Goal: Task Accomplishment & Management: Use online tool/utility

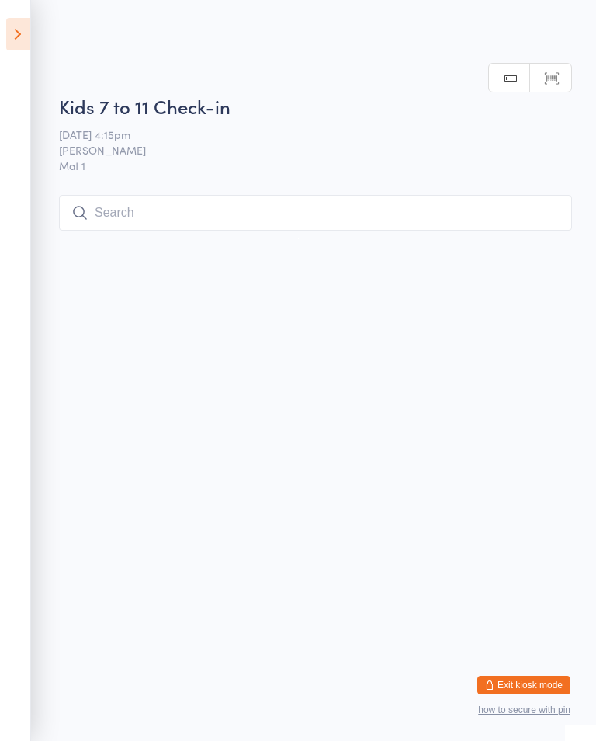
scroll to position [196, 0]
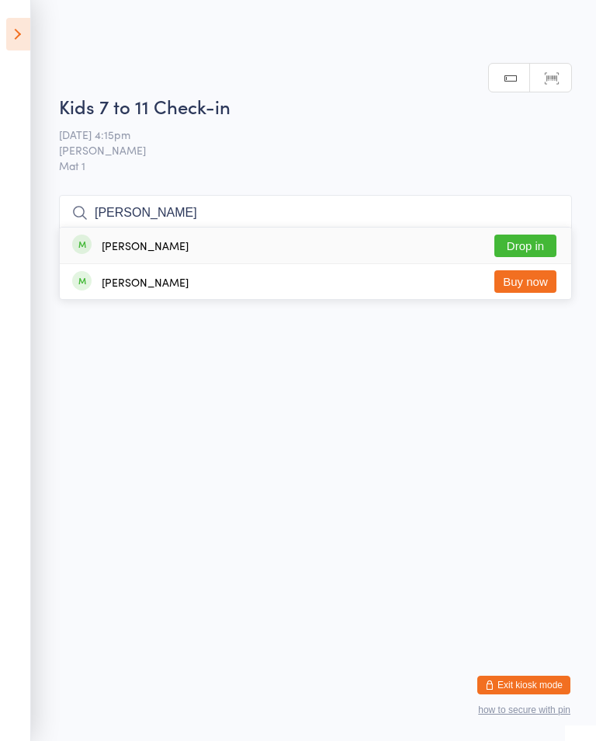
type input "[PERSON_NAME]"
click at [508, 234] on button "Drop in" at bounding box center [526, 245] width 62 height 23
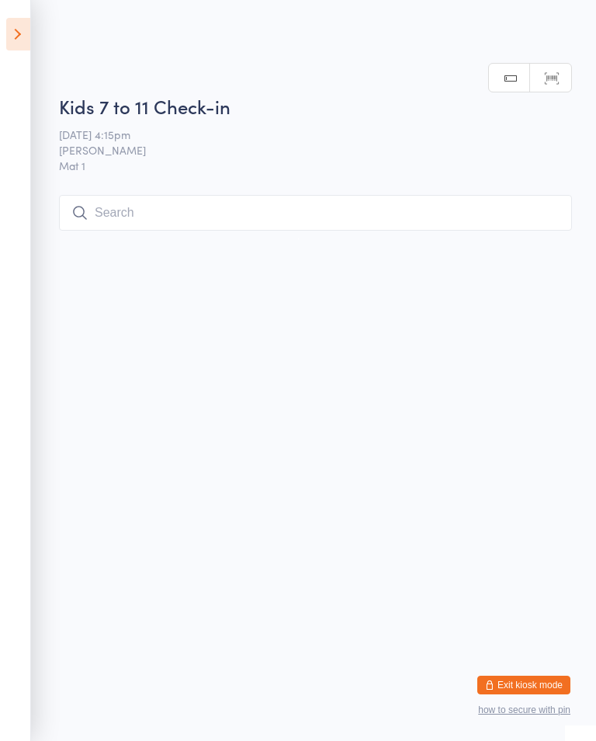
scroll to position [0, 0]
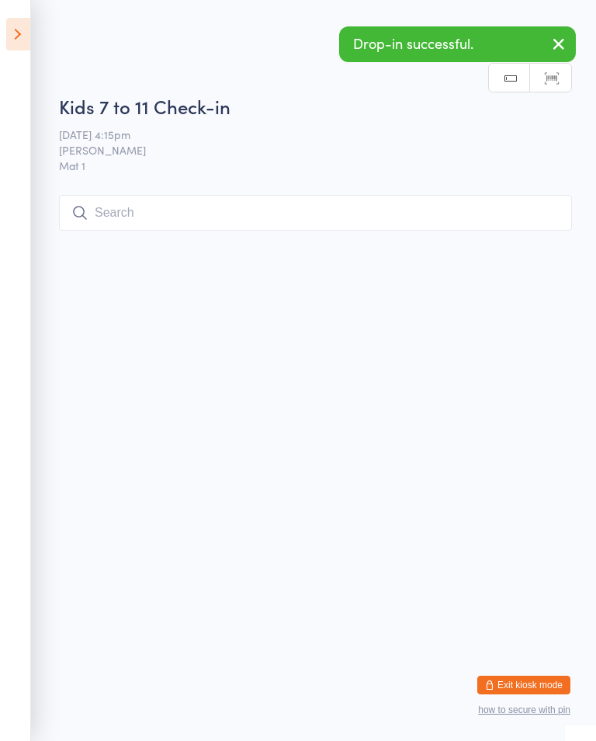
click at [561, 63] on button "button" at bounding box center [559, 45] width 34 height 36
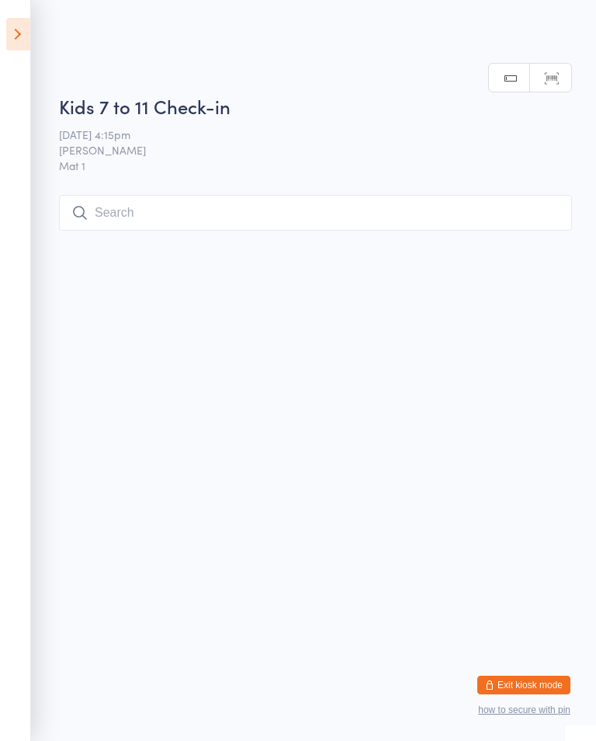
click at [94, 217] on input "search" at bounding box center [315, 213] width 513 height 36
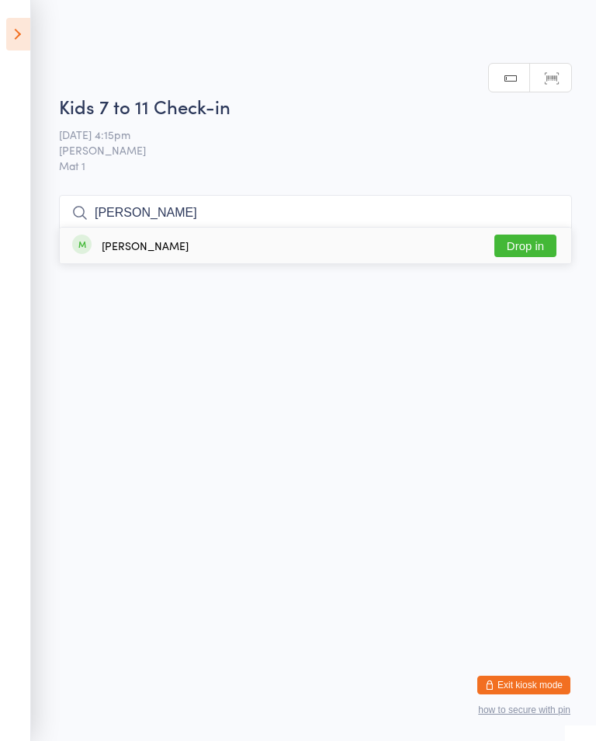
type input "[PERSON_NAME]"
click at [522, 234] on button "Drop in" at bounding box center [526, 245] width 62 height 23
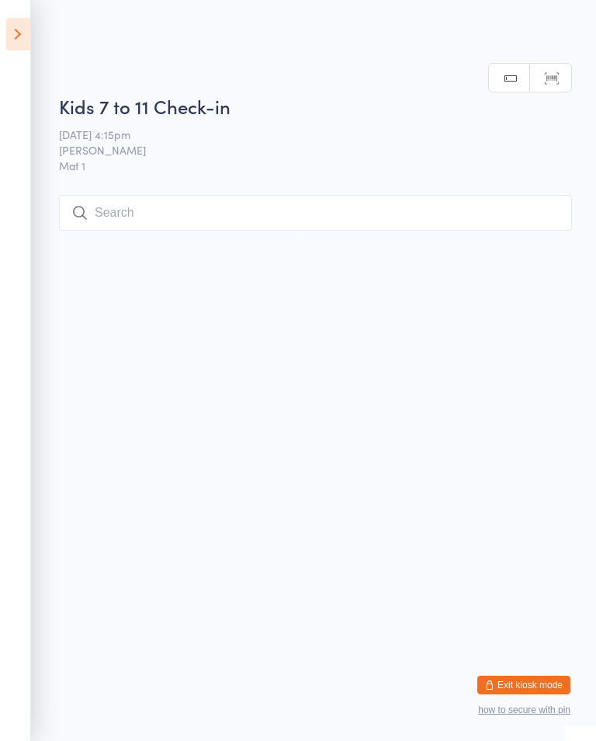
scroll to position [0, 0]
type input "Col"
click at [518, 246] on button "Drop in" at bounding box center [526, 245] width 62 height 23
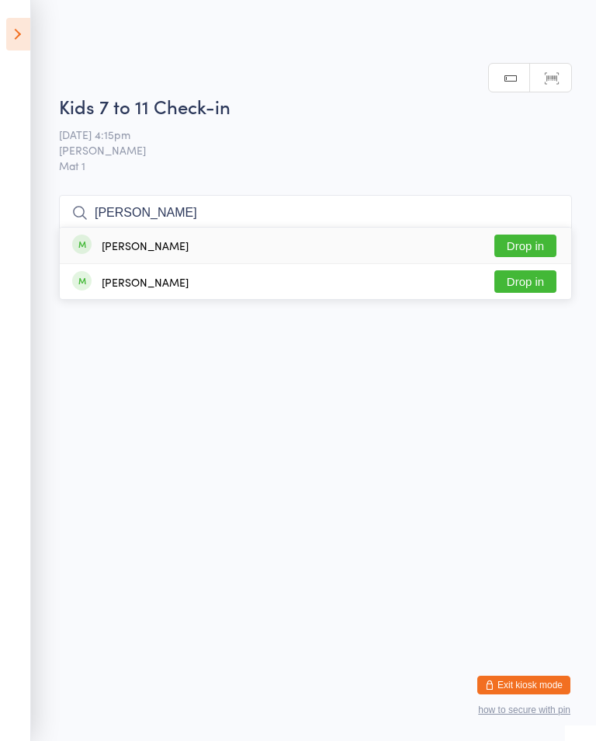
type input "[PERSON_NAME]"
click at [541, 248] on button "Drop in" at bounding box center [526, 245] width 62 height 23
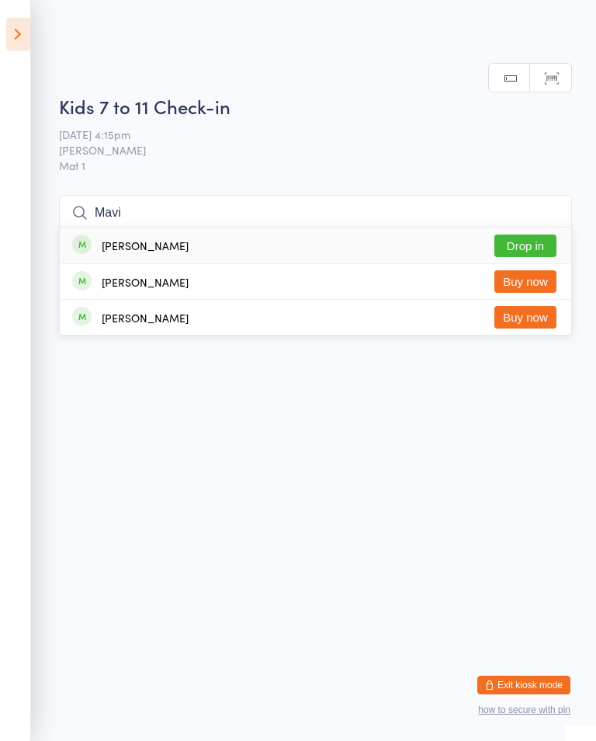
type input "Mavi"
click at [526, 234] on button "Drop in" at bounding box center [526, 245] width 62 height 23
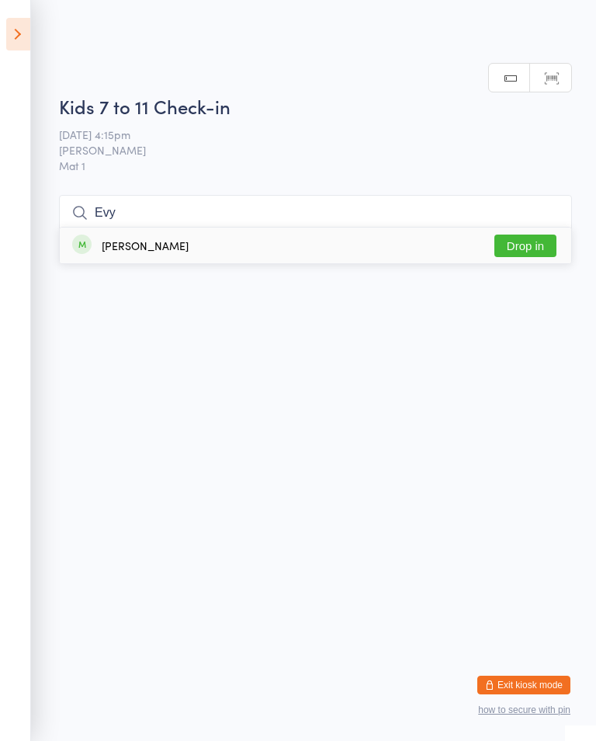
type input "Evy"
click at [533, 252] on button "Drop in" at bounding box center [526, 245] width 62 height 23
click at [239, 208] on input "search" at bounding box center [315, 213] width 513 height 36
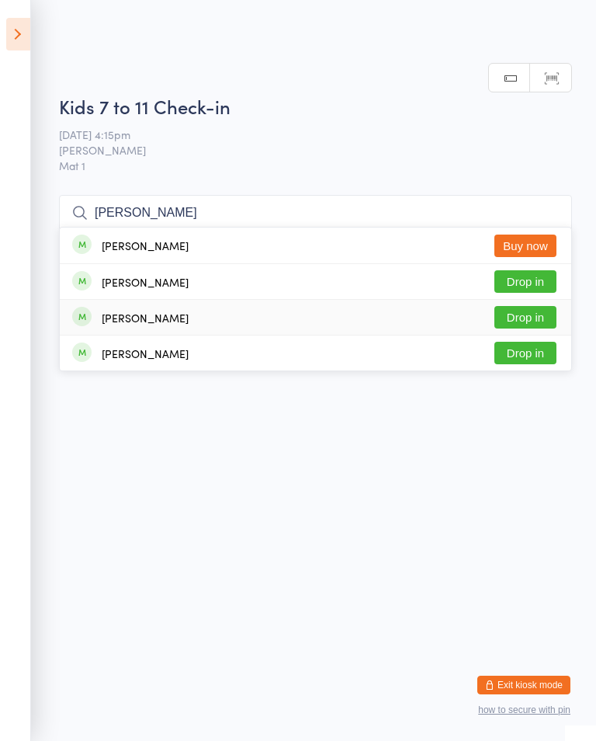
type input "[PERSON_NAME]"
click at [530, 306] on button "Drop in" at bounding box center [526, 317] width 62 height 23
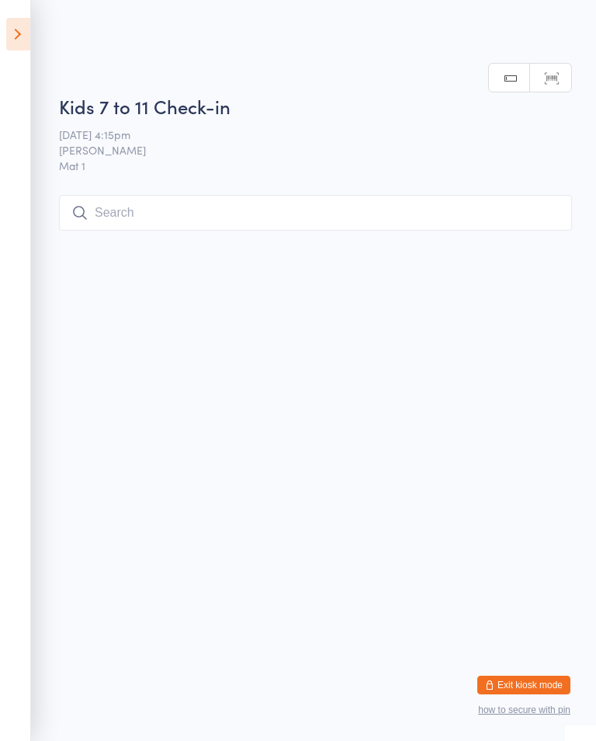
scroll to position [0, 0]
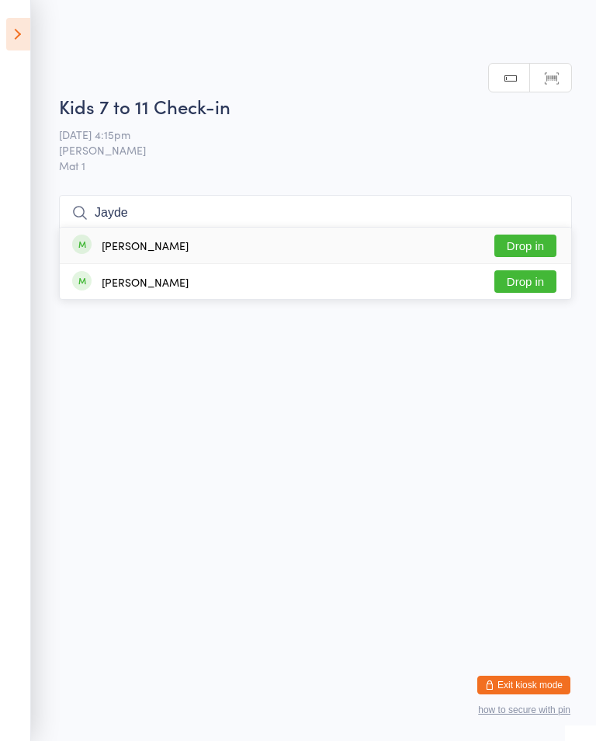
type input "Jayde"
click at [544, 245] on button "Drop in" at bounding box center [526, 245] width 62 height 23
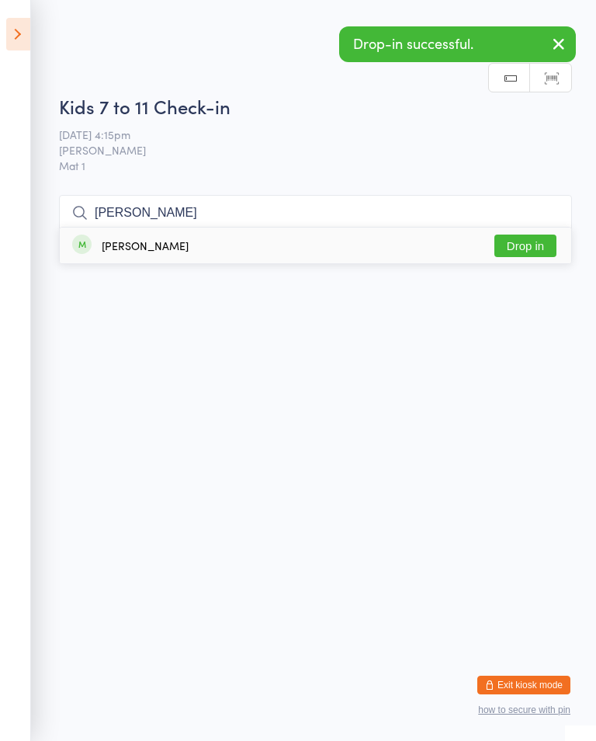
type input "[PERSON_NAME]"
click at [541, 248] on button "Drop in" at bounding box center [526, 245] width 62 height 23
type input "Jod"
click at [537, 242] on button "Drop in" at bounding box center [526, 245] width 62 height 23
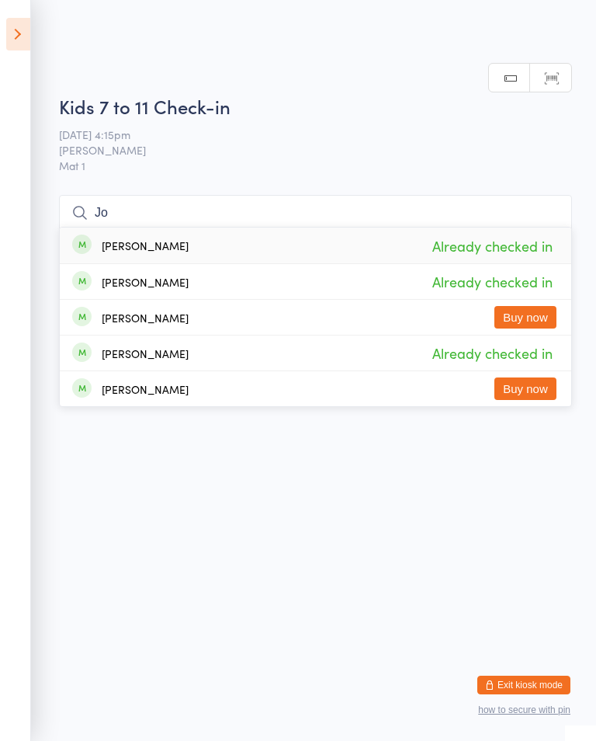
type input "J"
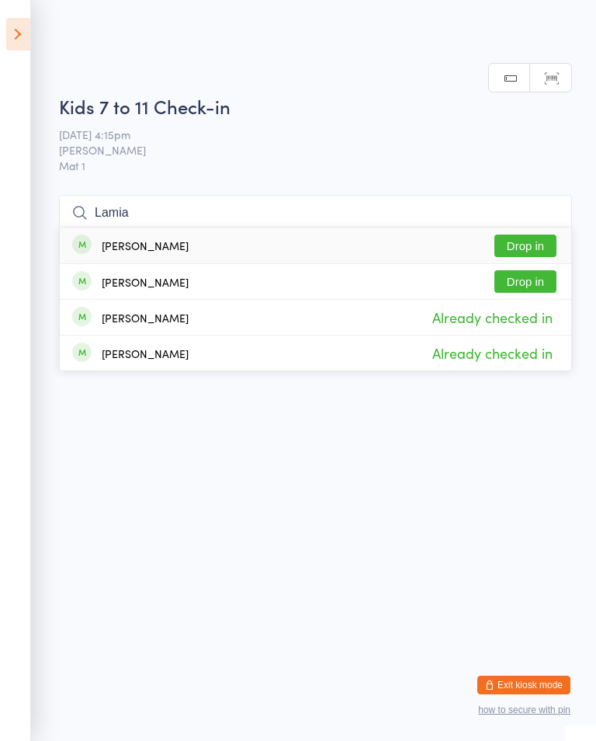
type input "Lamia"
click at [544, 252] on button "Drop in" at bounding box center [526, 245] width 62 height 23
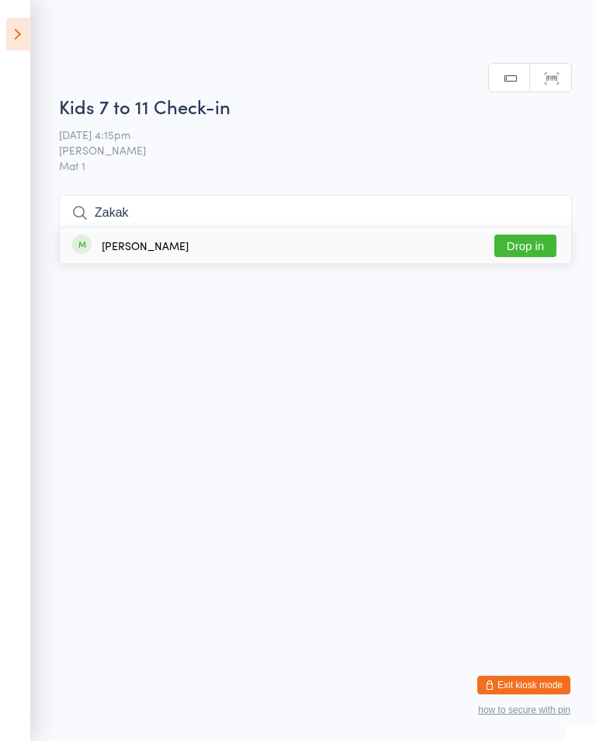
type input "Zakak"
click at [527, 254] on button "Drop in" at bounding box center [526, 245] width 62 height 23
type input "Q"
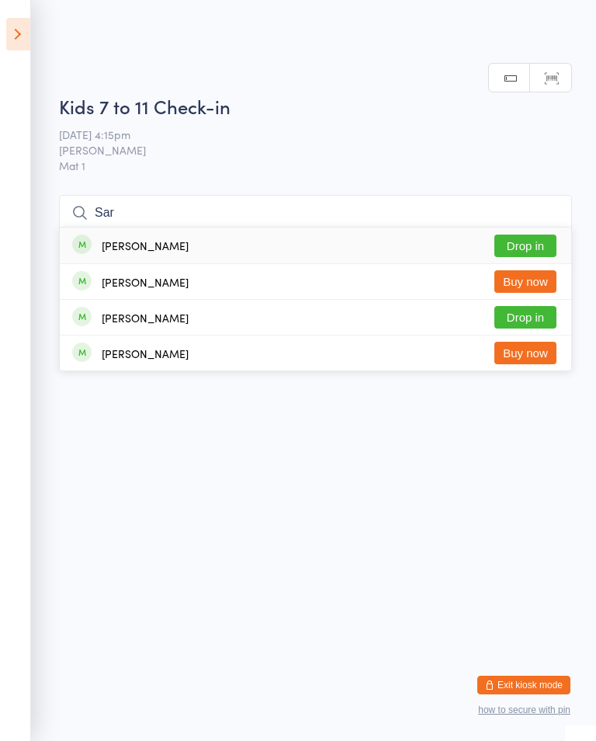
type input "Sar"
click at [530, 244] on button "Drop in" at bounding box center [526, 245] width 62 height 23
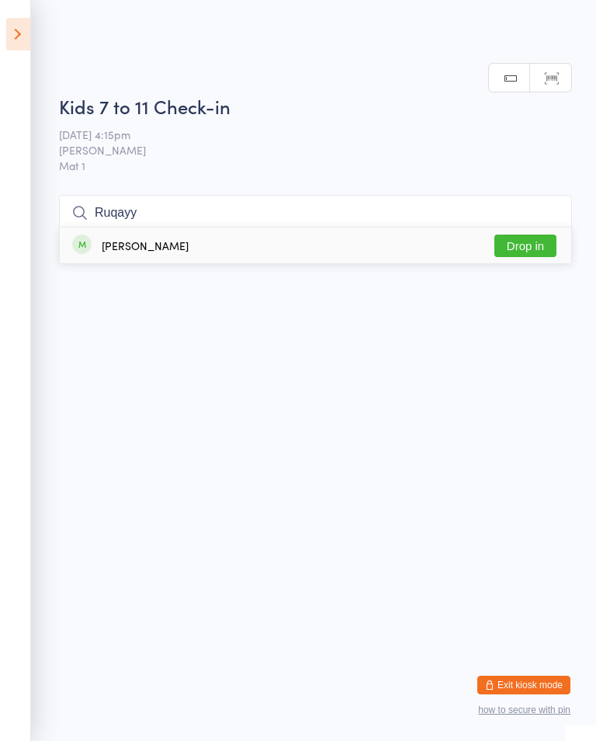
type input "Ruqayy"
click at [539, 241] on button "Drop in" at bounding box center [526, 245] width 62 height 23
click at [19, 34] on icon at bounding box center [18, 34] width 24 height 33
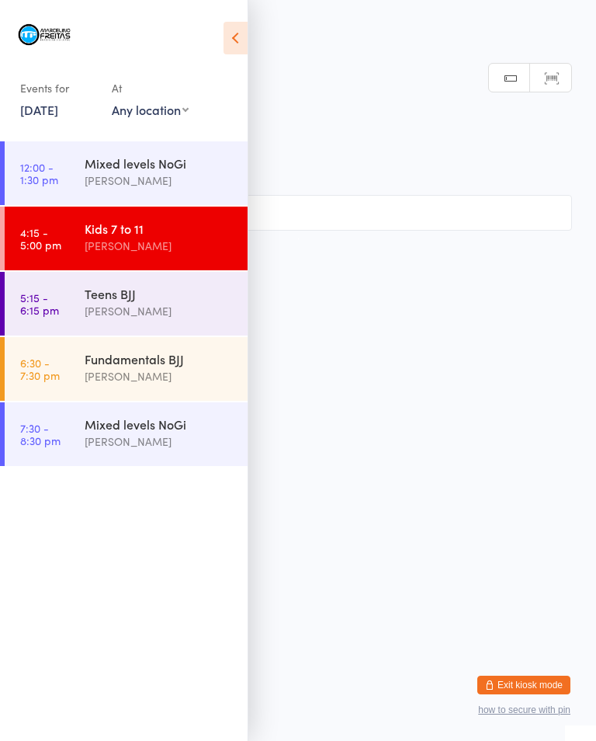
click at [73, 282] on link "5:15 - 6:15 pm Teens [PERSON_NAME]" at bounding box center [126, 304] width 243 height 64
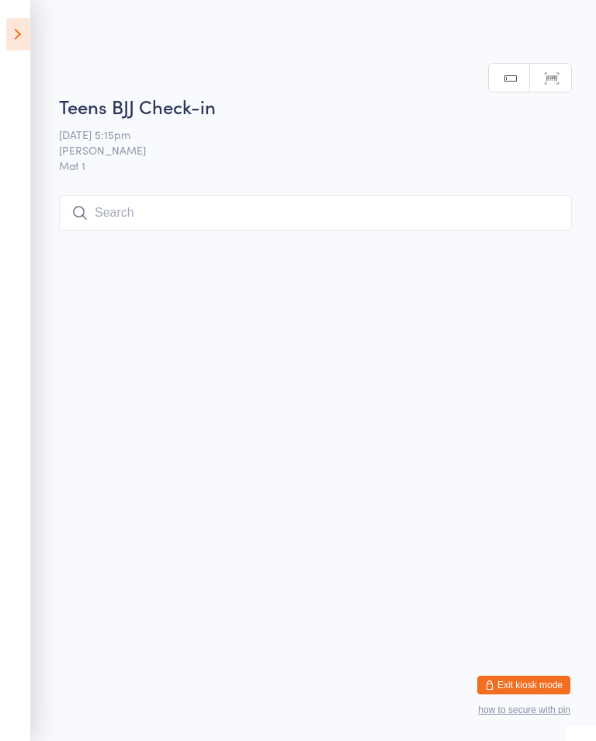
click at [130, 225] on input "search" at bounding box center [315, 213] width 513 height 36
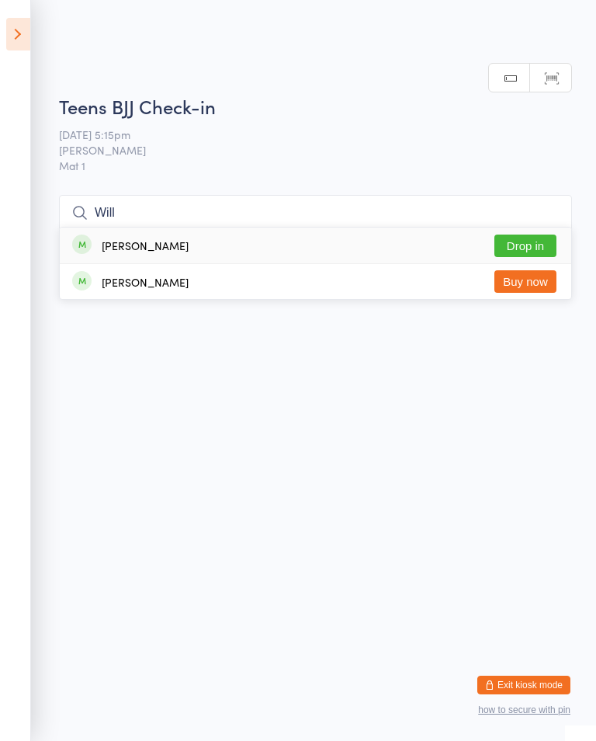
type input "Will"
click at [515, 234] on button "Drop in" at bounding box center [526, 245] width 62 height 23
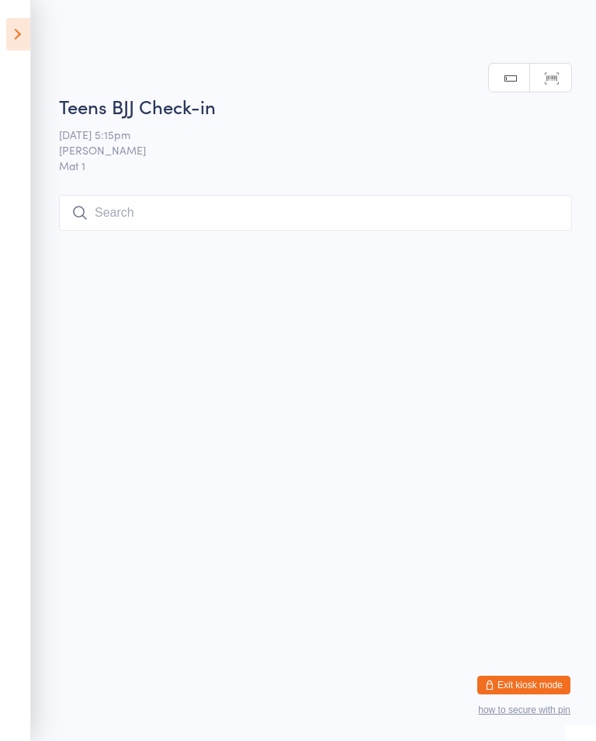
scroll to position [0, 0]
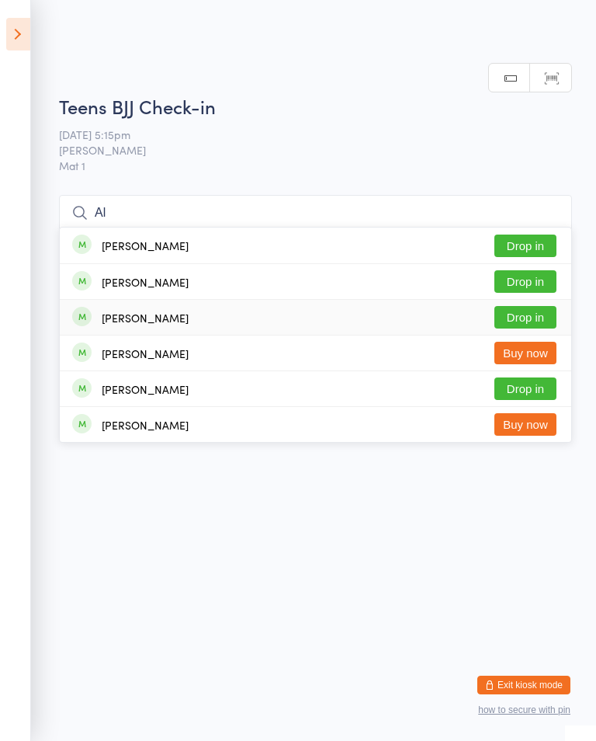
type input "Al"
click at [535, 314] on button "Drop in" at bounding box center [526, 317] width 62 height 23
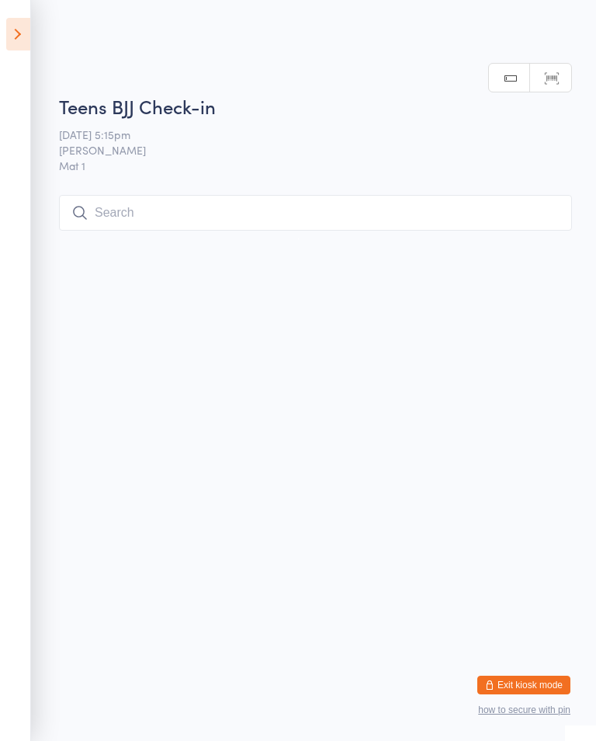
click at [6, 33] on icon at bounding box center [18, 34] width 24 height 33
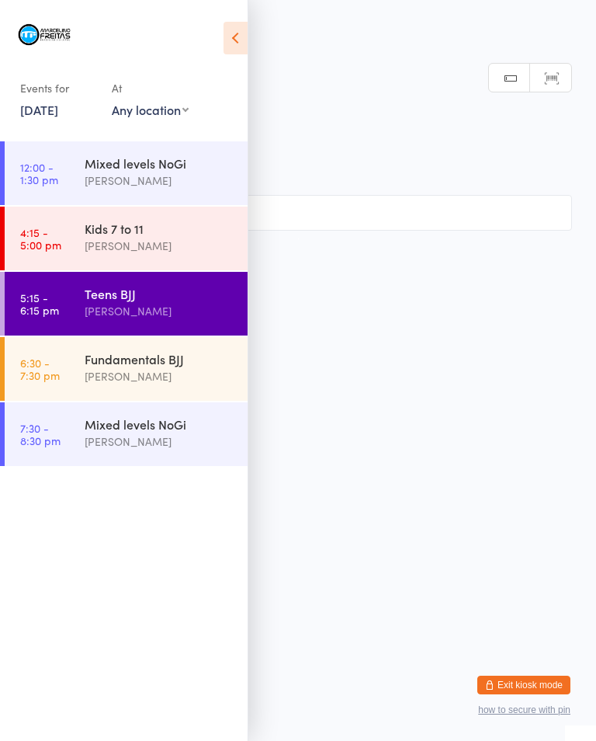
click at [50, 248] on time "4:15 - 5:00 pm" at bounding box center [40, 238] width 41 height 25
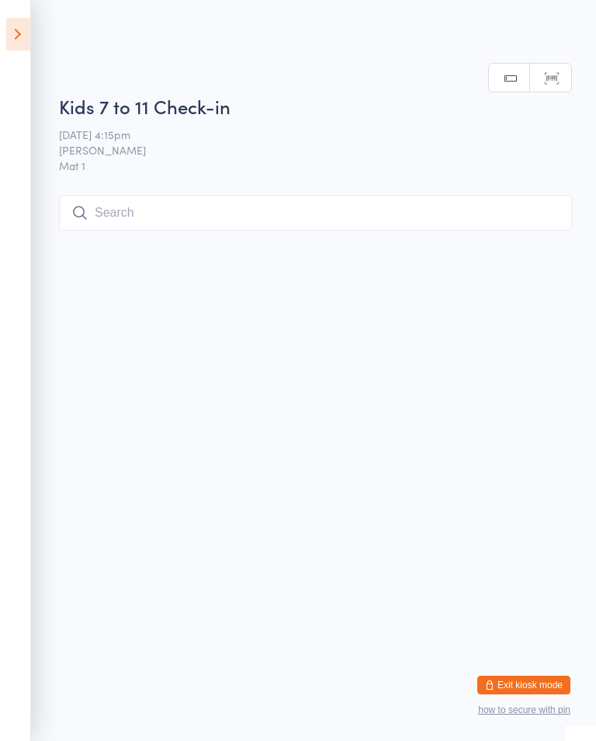
click at [210, 203] on input "search" at bounding box center [315, 213] width 513 height 36
type input "C"
click at [11, 30] on icon at bounding box center [18, 34] width 24 height 33
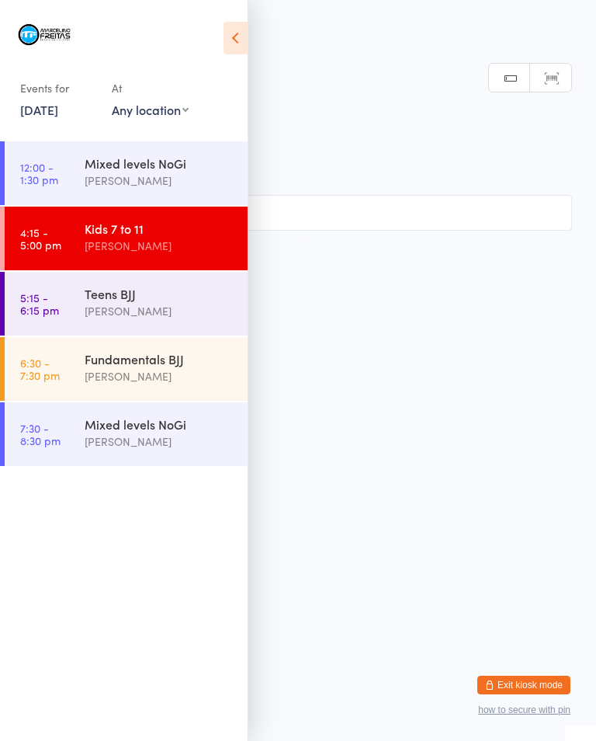
click at [123, 302] on div "Teens BJJ" at bounding box center [160, 293] width 150 height 17
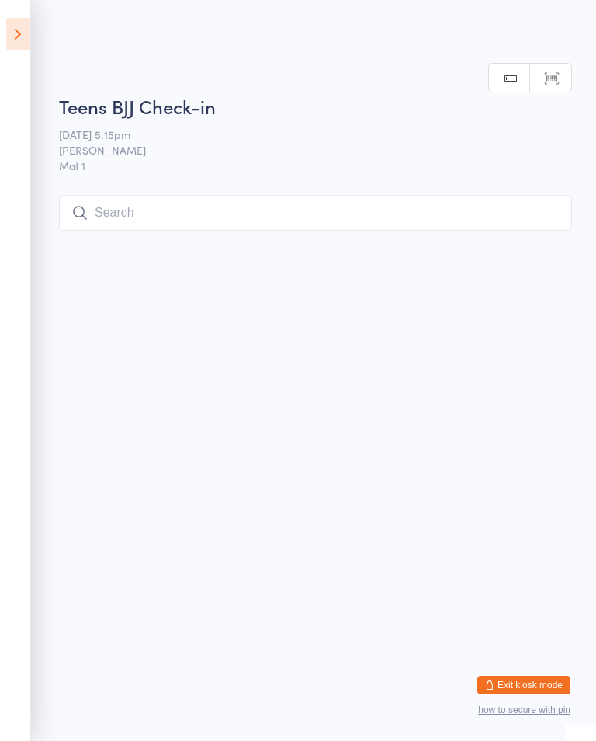
click at [285, 221] on input "search" at bounding box center [315, 213] width 513 height 36
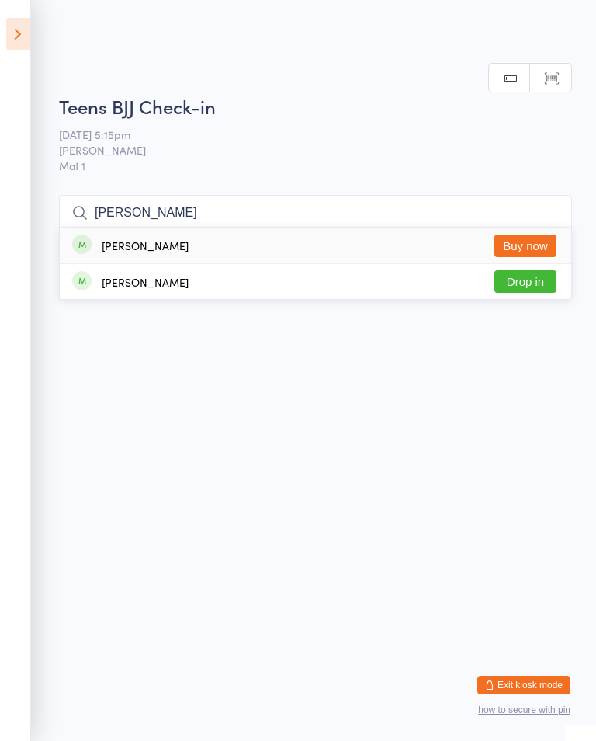
type input "J"
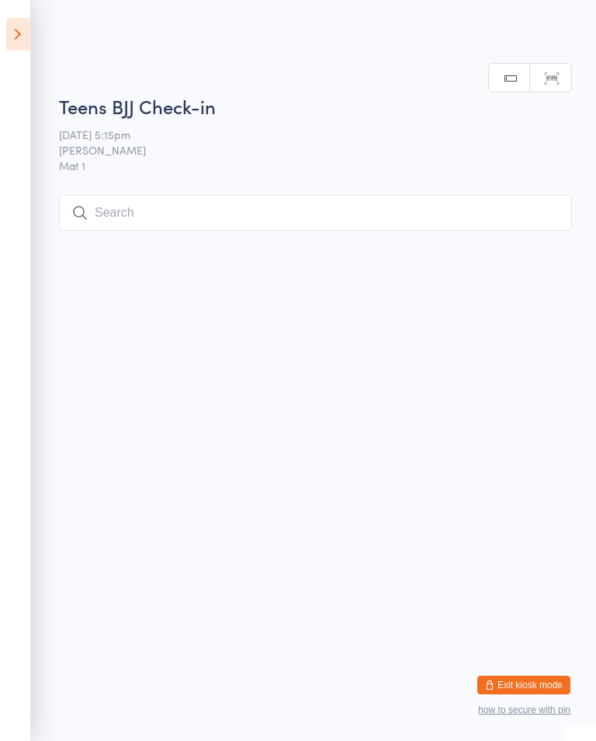
scroll to position [0, 0]
click at [114, 219] on input "search" at bounding box center [315, 213] width 513 height 36
type input "Rafae"
click at [530, 234] on button "Drop in" at bounding box center [526, 245] width 62 height 23
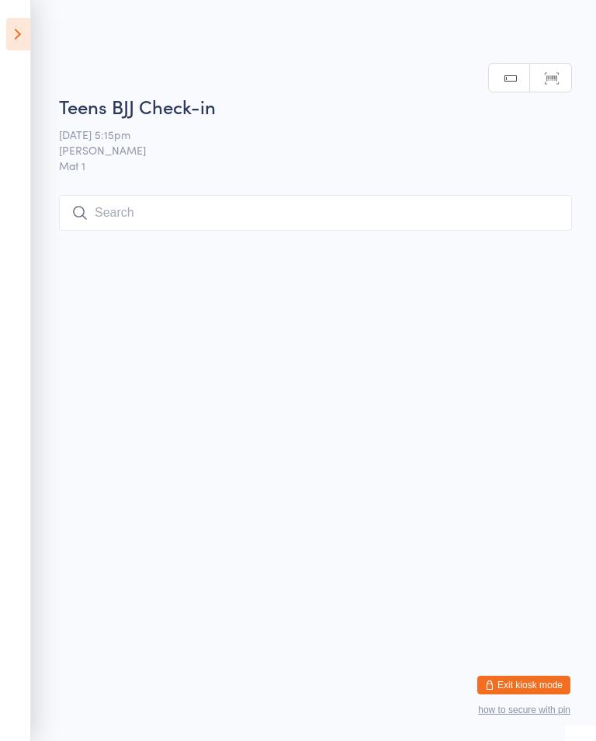
scroll to position [0, 0]
type input "Meika"
click at [532, 240] on button "Drop in" at bounding box center [526, 245] width 62 height 23
click at [359, 218] on input "search" at bounding box center [315, 213] width 513 height 36
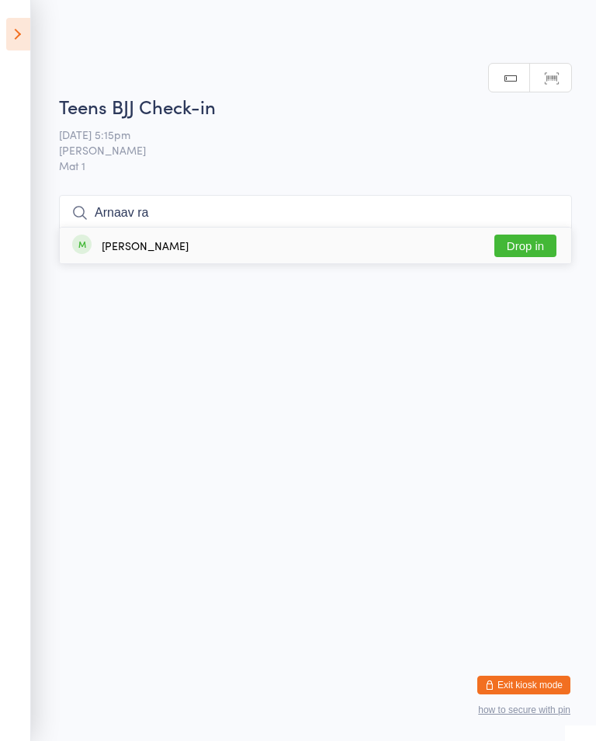
type input "Arnaav ra"
click at [314, 228] on div "[PERSON_NAME] Drop in" at bounding box center [316, 246] width 512 height 36
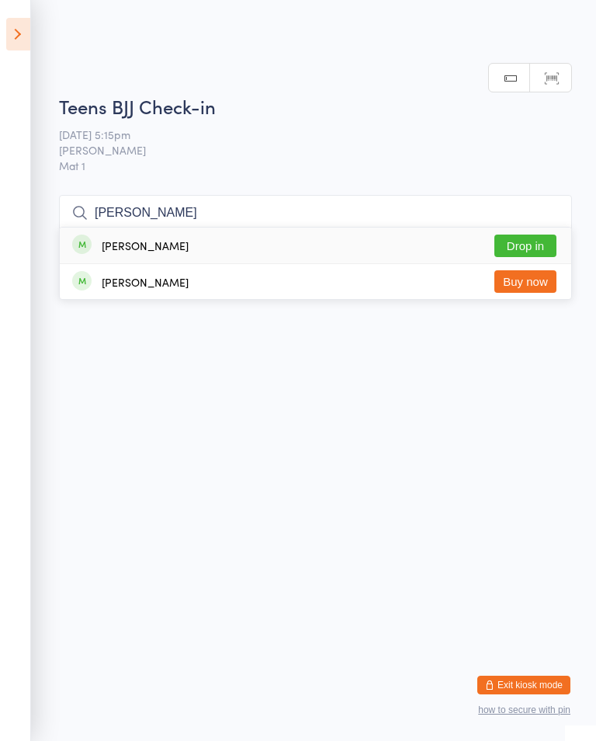
type input "[PERSON_NAME]"
click at [539, 245] on button "Drop in" at bounding box center [526, 245] width 62 height 23
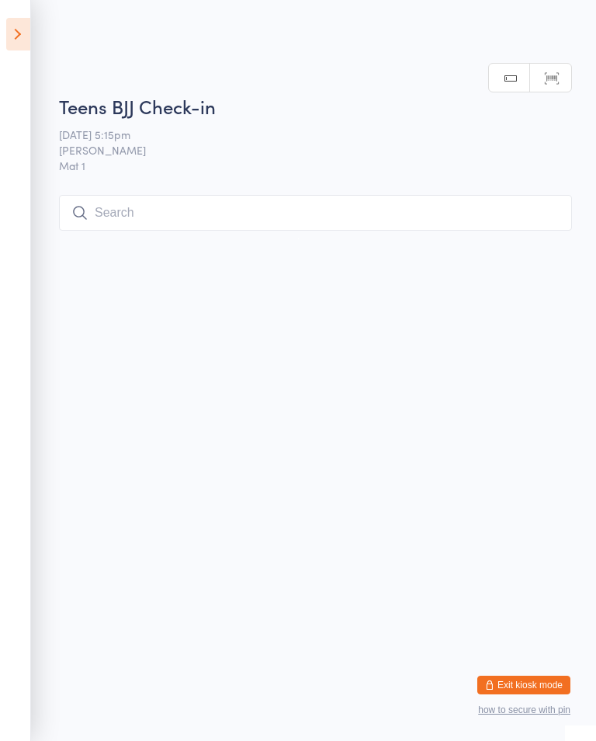
click at [219, 221] on input "search" at bounding box center [315, 213] width 513 height 36
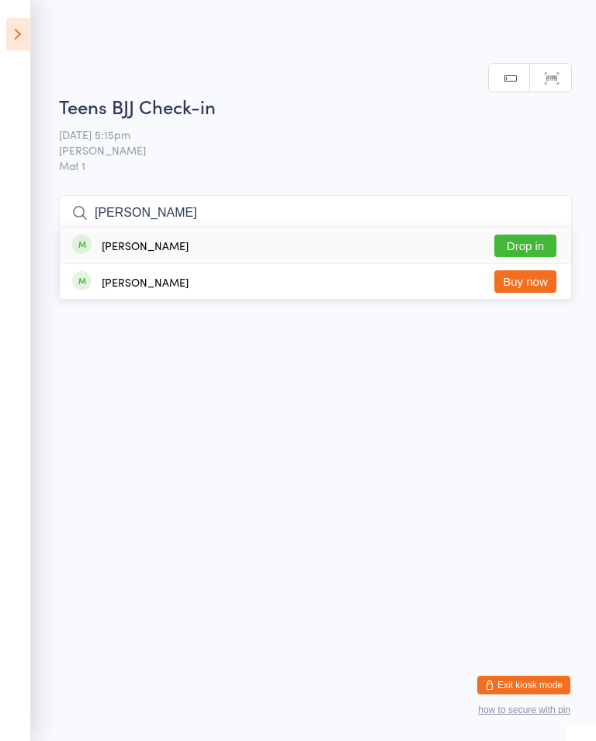
type input "[PERSON_NAME]"
click at [519, 234] on button "Drop in" at bounding box center [526, 245] width 62 height 23
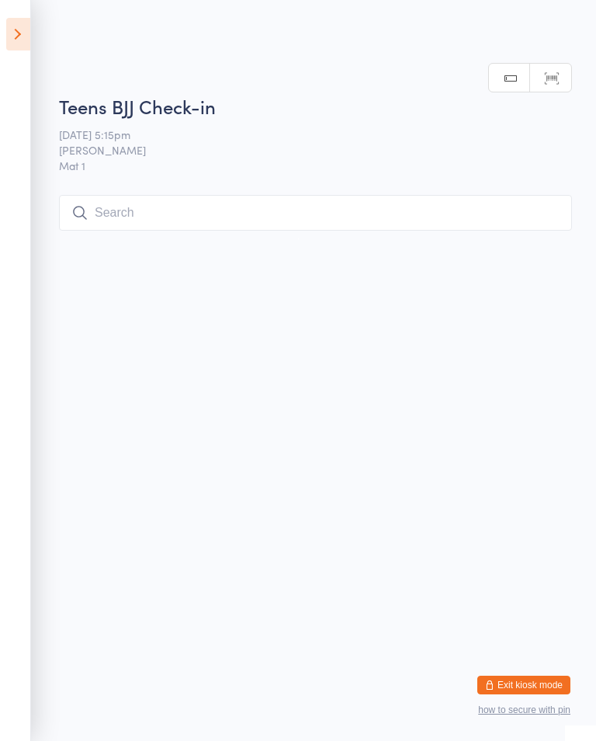
scroll to position [0, 0]
click at [188, 197] on input "search" at bounding box center [315, 213] width 513 height 36
type input "R"
type input "G"
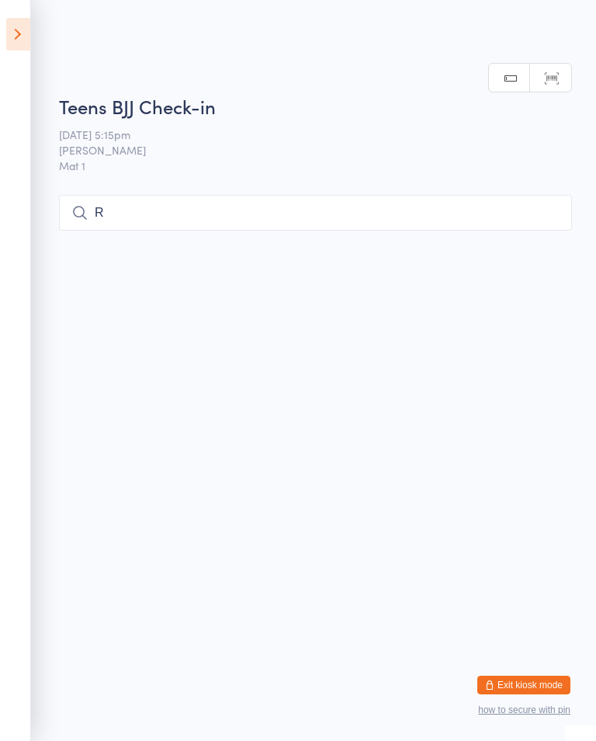
type input "R"
click at [307, 249] on html "You have now entered Kiosk Mode. Members will be able to check themselves in us…" at bounding box center [298, 370] width 596 height 741
click at [384, 197] on input "R" at bounding box center [315, 213] width 513 height 36
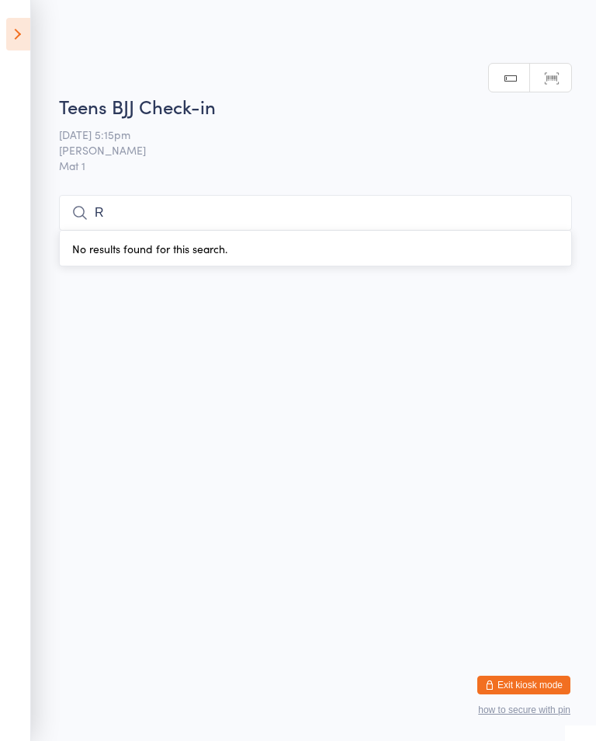
click at [137, 307] on html "You have now entered Kiosk Mode. Members will be able to check themselves in us…" at bounding box center [298, 370] width 596 height 741
click at [235, 207] on input "R" at bounding box center [315, 213] width 513 height 36
click at [110, 363] on html "You have now entered Kiosk Mode. Members will be able to check themselves in us…" at bounding box center [298, 370] width 596 height 741
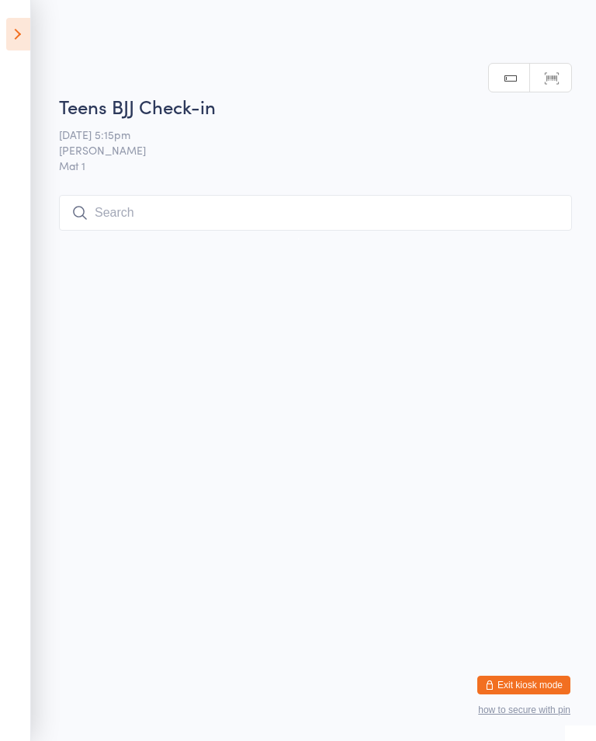
scroll to position [0, 0]
click at [213, 217] on input "search" at bounding box center [315, 213] width 513 height 36
type input "Wali"
click at [533, 234] on button "Drop in" at bounding box center [526, 245] width 62 height 23
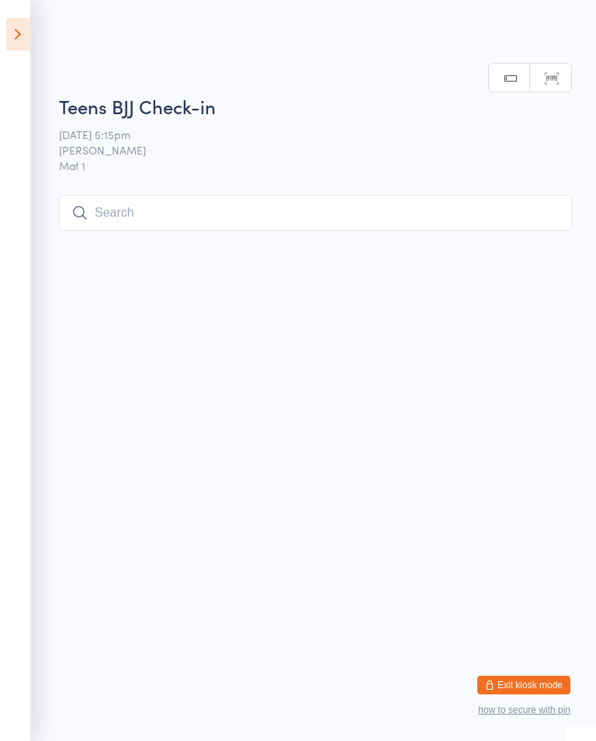
scroll to position [0, 0]
type input "Ada"
click at [524, 246] on button "Drop in" at bounding box center [526, 245] width 62 height 23
